Goal: Task Accomplishment & Management: Manage account settings

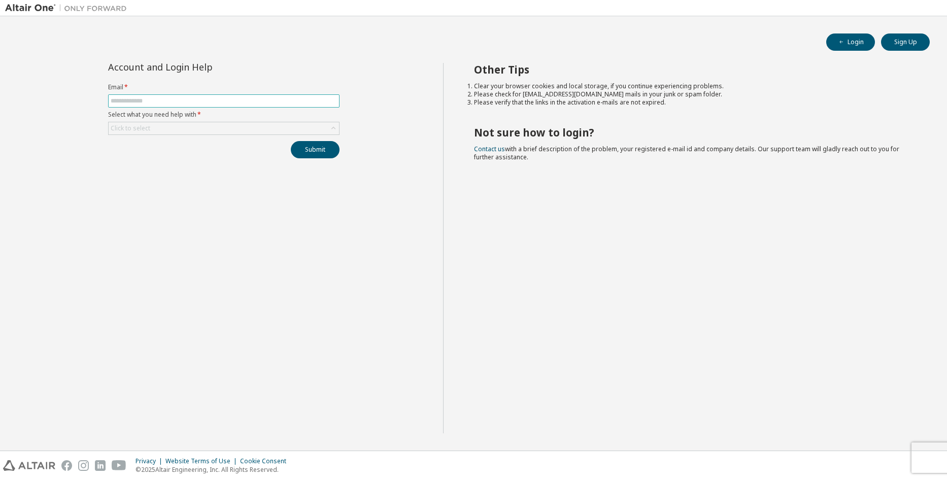
click at [239, 105] on span at bounding box center [223, 100] width 231 height 13
click at [230, 101] on input "text" at bounding box center [224, 101] width 226 height 8
type input "**********"
click at [195, 128] on div "Click to select" at bounding box center [224, 128] width 230 height 12
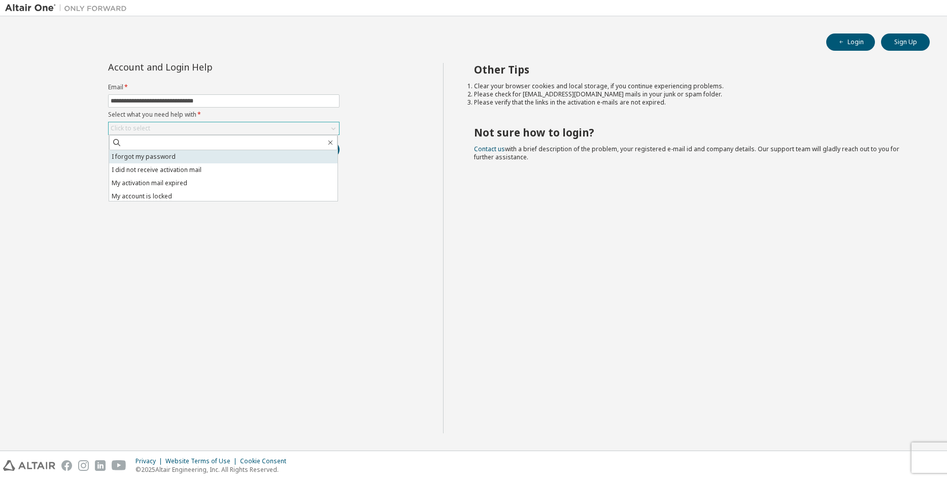
click at [212, 153] on li "I forgot my password" at bounding box center [223, 156] width 228 height 13
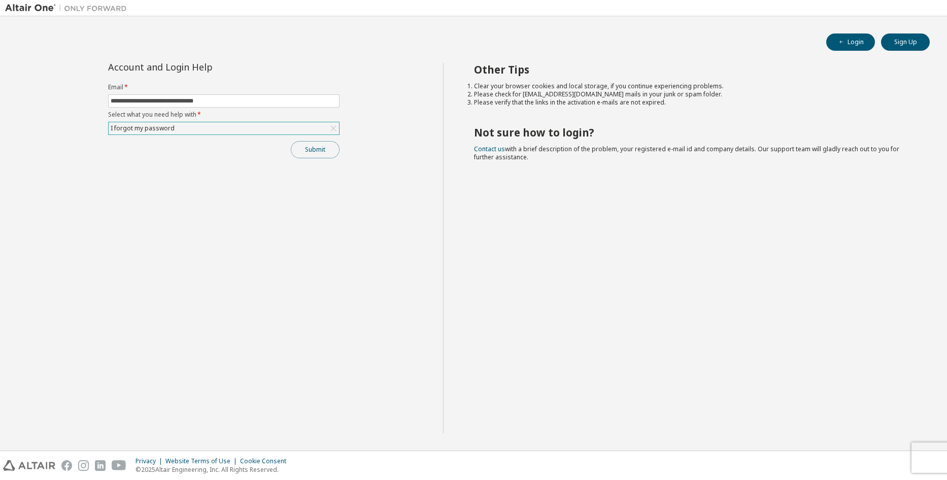
click at [319, 150] on button "Submit" at bounding box center [315, 149] width 49 height 17
click at [328, 147] on button "Submit" at bounding box center [315, 149] width 49 height 17
